Goal: Check status: Check status

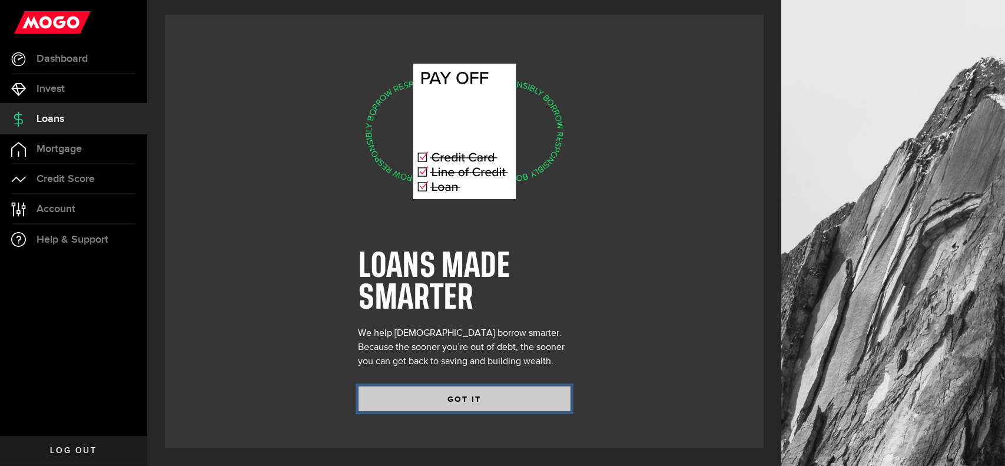
click at [464, 391] on button "GOT IT" at bounding box center [465, 398] width 212 height 25
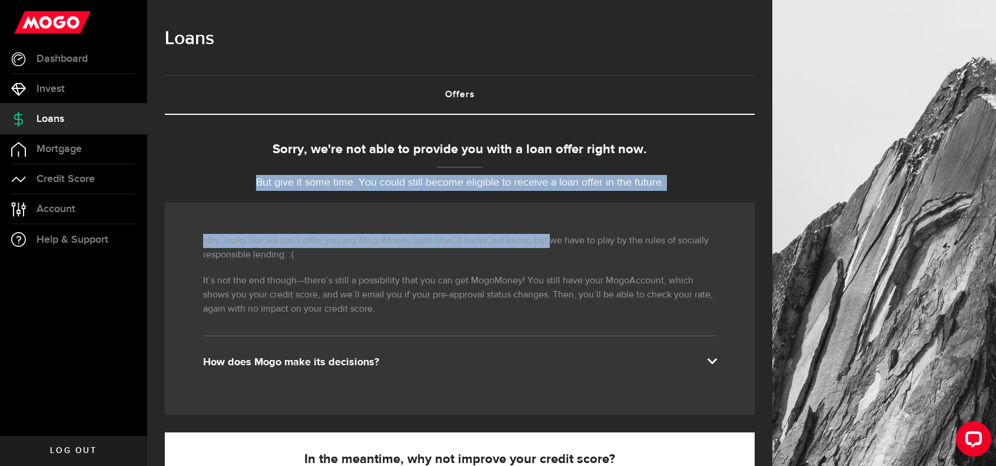
drag, startPoint x: 258, startPoint y: 185, endPoint x: 582, endPoint y: 206, distance: 324.4
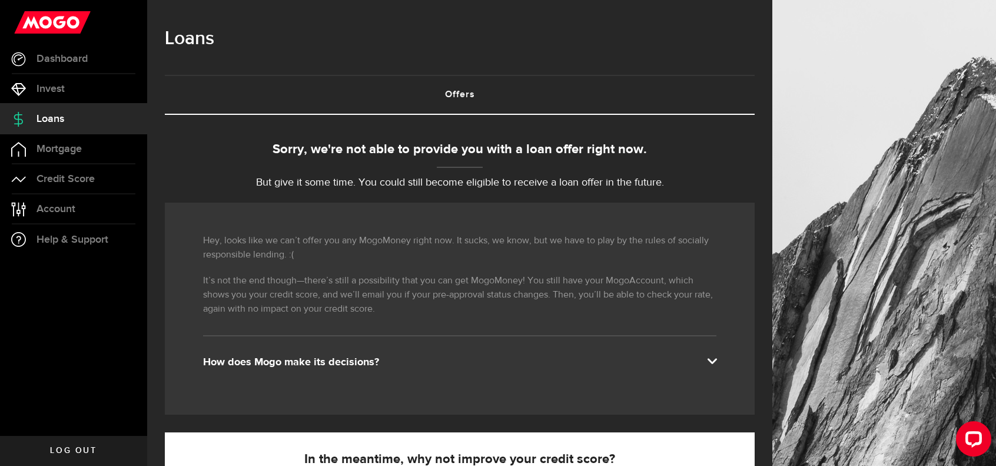
click at [622, 249] on p "Hey, looks like we can’t offer you any MogoMoney right now. It sucks, we know, …" at bounding box center [459, 248] width 513 height 28
click at [50, 85] on span "Invest" at bounding box center [51, 89] width 28 height 11
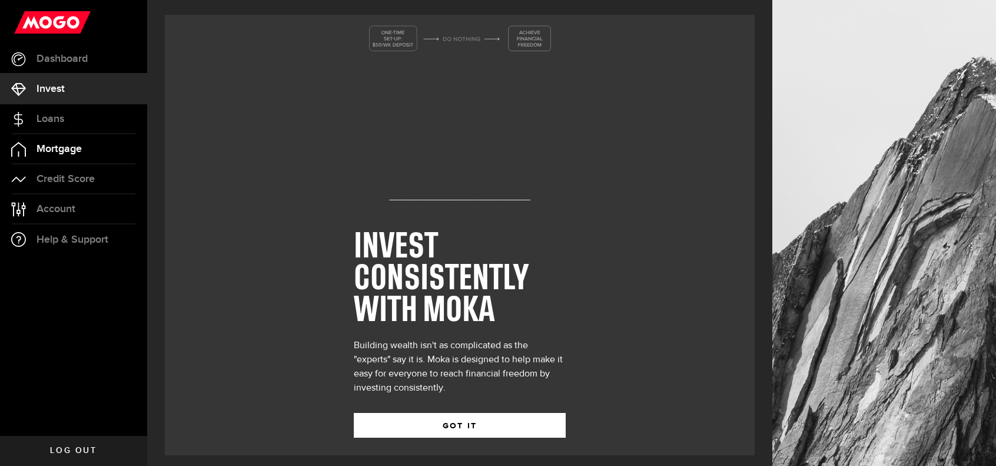
click at [55, 162] on link "Mortgage" at bounding box center [73, 148] width 147 height 29
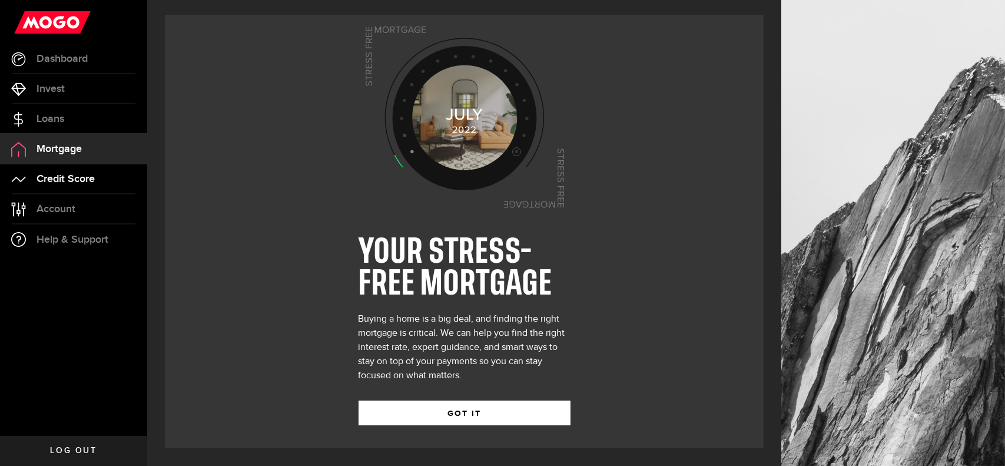
click at [59, 180] on span "Credit Score" at bounding box center [66, 179] width 58 height 11
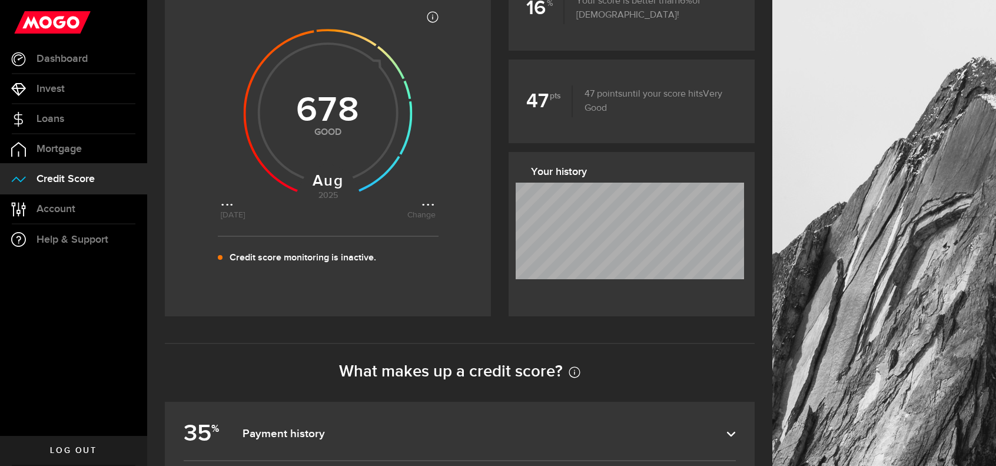
scroll to position [177, 0]
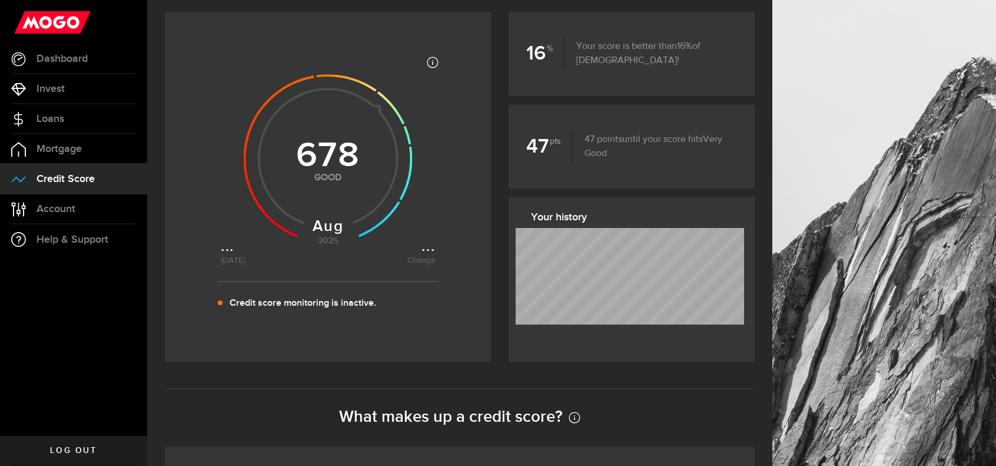
click at [288, 303] on p "Credit score monitoring is inactive." at bounding box center [303, 303] width 147 height 14
drag, startPoint x: 386, startPoint y: 336, endPoint x: 400, endPoint y: 342, distance: 15.5
click at [386, 336] on div "Most credit scores are between 399 and 862, and higher scores are better becaus…" at bounding box center [328, 187] width 326 height 350
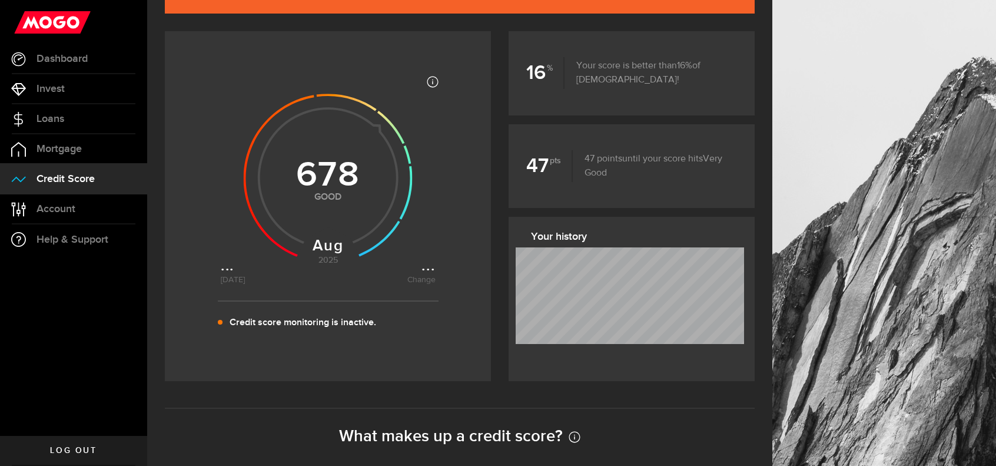
scroll to position [294, 0]
